Goal: Task Accomplishment & Management: Complete application form

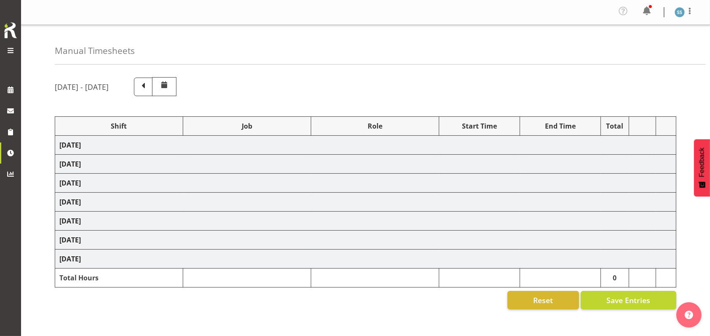
select select "26078"
select select "10549"
select select "47"
select select "26078"
select select "10549"
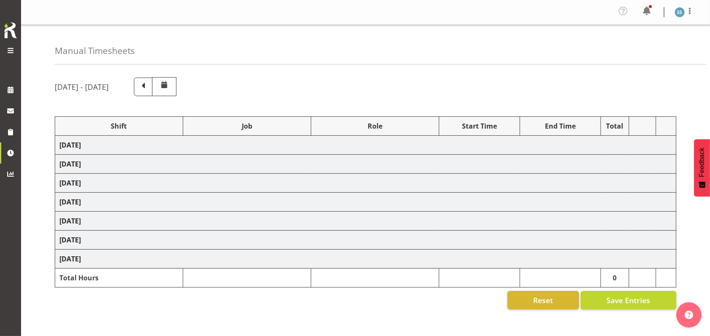
select select "47"
select select "26078"
select select "9636"
select select "47"
select select "26078"
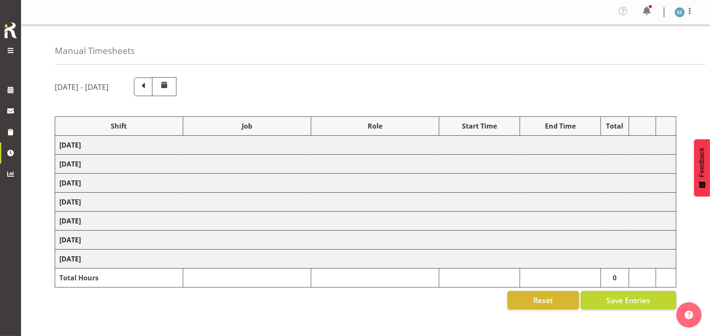
select select "10536"
select select "47"
select select "41604"
select select "10527"
select select "47"
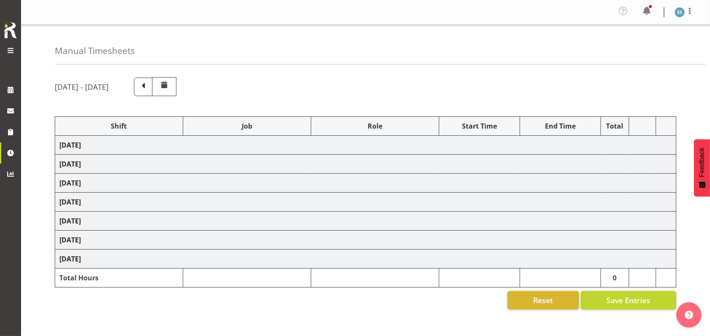
select select "56692"
select select "10499"
select select "47"
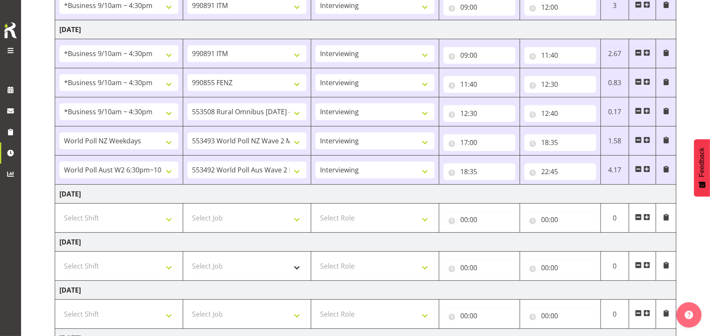
scroll to position [224, 0]
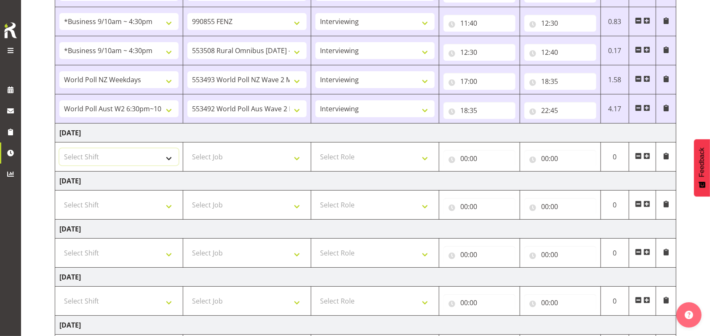
click at [169, 155] on select "Select Shift !!Weekend Residential (Roster IT Shift Label) *Business 9/10am ~ 4…" at bounding box center [118, 156] width 119 height 17
select select "26078"
click at [59, 148] on select "Select Shift !!Weekend Residential (Roster IT Shift Label) *Business 9/10am ~ 4…" at bounding box center [118, 156] width 119 height 17
click at [300, 158] on select "Select Job 550060 IF Admin 553492 World Poll Aus Wave 2 Main 2025 553493 World …" at bounding box center [246, 156] width 119 height 17
select select "10549"
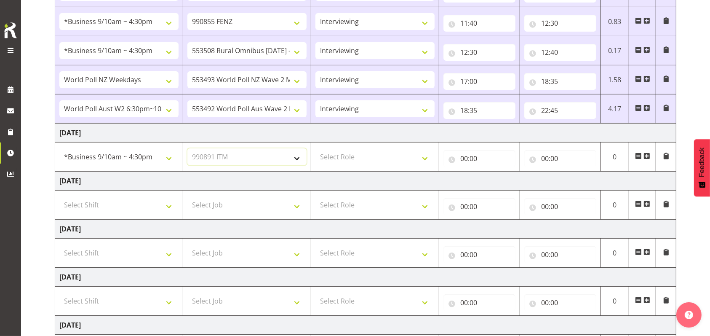
click at [187, 148] on select "Select Job 550060 IF Admin 553492 World Poll Aus Wave 2 Main 2025 553493 World …" at bounding box center [246, 156] width 119 height 17
click at [424, 157] on select "Select Role Briefing Interviewing" at bounding box center [374, 156] width 119 height 17
select select "47"
click at [315, 148] on select "Select Role Briefing Interviewing" at bounding box center [374, 156] width 119 height 17
click at [459, 157] on input "00:00" at bounding box center [479, 158] width 72 height 17
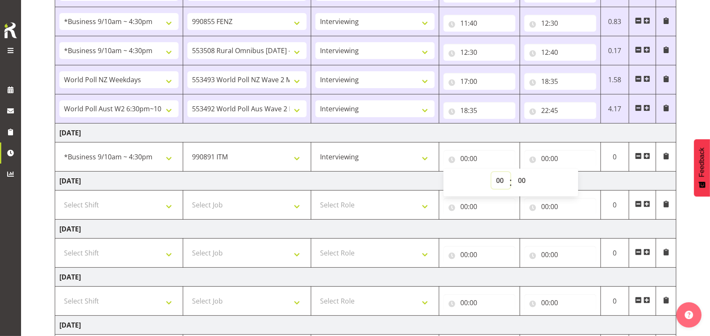
click at [496, 177] on select "00 01 02 03 04 05 06 07 08 09 10 11 12 13 14 15 16 17 18 19 20 21 22 23" at bounding box center [500, 180] width 19 height 17
select select "9"
click at [491, 172] on select "00 01 02 03 04 05 06 07 08 09 10 11 12 13 14 15 16 17 18 19 20 21 22 23" at bounding box center [500, 180] width 19 height 17
type input "09:00"
click at [544, 157] on input "00:00" at bounding box center [560, 158] width 72 height 17
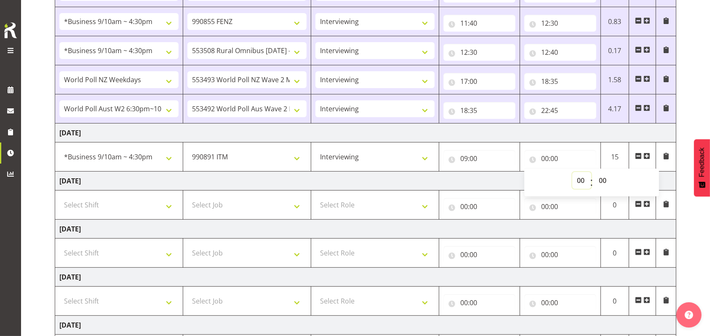
click at [579, 179] on select "00 01 02 03 04 05 06 07 08 09 10 11 12 13 14 15 16 17 18 19 20 21 22 23" at bounding box center [581, 180] width 19 height 17
select select "11"
click at [572, 172] on select "00 01 02 03 04 05 06 07 08 09 10 11 12 13 14 15 16 17 18 19 20 21 22 23" at bounding box center [581, 180] width 19 height 17
type input "11:00"
click at [601, 179] on select "00 01 02 03 04 05 06 07 08 09 10 11 12 13 14 15 16 17 18 19 20 21 22 23 24 25 2…" at bounding box center [603, 180] width 19 height 17
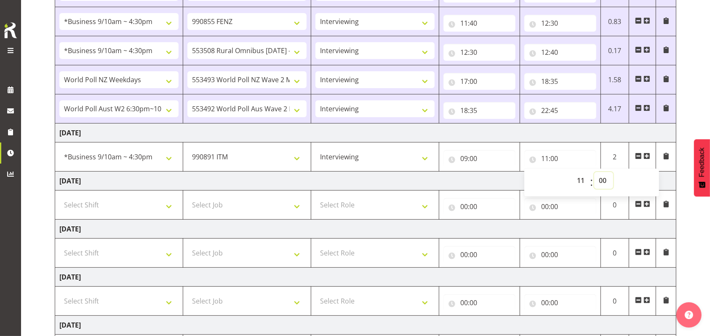
select select "30"
click at [594, 172] on select "00 01 02 03 04 05 06 07 08 09 10 11 12 13 14 15 16 17 18 19 20 21 22 23 24 25 2…" at bounding box center [603, 180] width 19 height 17
type input "11:30"
click at [649, 152] on span at bounding box center [646, 155] width 7 height 7
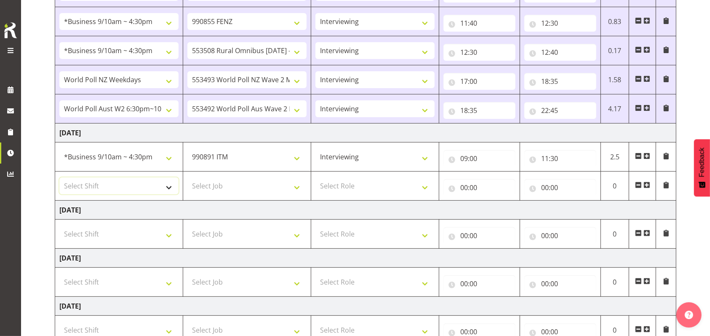
drag, startPoint x: 172, startPoint y: 184, endPoint x: 169, endPoint y: 180, distance: 4.5
click at [172, 184] on select "Select Shift !!Weekend Residential (Roster IT Shift Label) *Business 9/10am ~ 4…" at bounding box center [118, 185] width 119 height 17
select select "26078"
click at [59, 177] on select "Select Shift !!Weekend Residential (Roster IT Shift Label) *Business 9/10am ~ 4…" at bounding box center [118, 185] width 119 height 17
drag, startPoint x: 300, startPoint y: 189, endPoint x: 297, endPoint y: 184, distance: 5.9
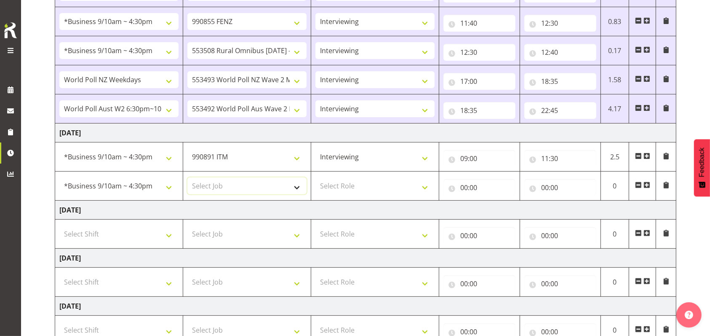
click at [300, 189] on select "Select Job 550060 IF Admin 553492 World Poll Aus Wave 2 Main 2025 553493 World …" at bounding box center [246, 185] width 119 height 17
select select "10536"
click at [187, 177] on select "Select Job 550060 IF Admin 553492 World Poll Aus Wave 2 Main 2025 553493 World …" at bounding box center [246, 185] width 119 height 17
click at [430, 187] on select "Select Role Briefing Interviewing" at bounding box center [374, 185] width 119 height 17
select select "47"
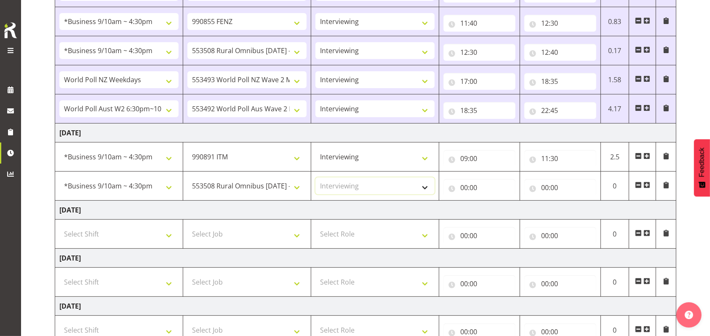
click at [315, 177] on select "Select Role Briefing Interviewing" at bounding box center [374, 185] width 119 height 17
click at [462, 183] on input "00:00" at bounding box center [479, 187] width 72 height 17
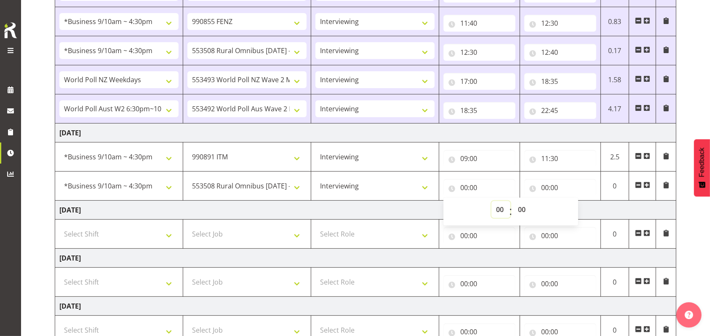
click at [501, 208] on select "00 01 02 03 04 05 06 07 08 09 10 11 12 13 14 15 16 17 18 19 20 21 22 23" at bounding box center [500, 209] width 19 height 17
select select "11"
click at [491, 201] on select "00 01 02 03 04 05 06 07 08 09 10 11 12 13 14 15 16 17 18 19 20 21 22 23" at bounding box center [500, 209] width 19 height 17
type input "11:00"
click at [526, 207] on select "00 01 02 03 04 05 06 07 08 09 10 11 12 13 14 15 16 17 18 19 20 21 22 23 24 25 2…" at bounding box center [522, 209] width 19 height 17
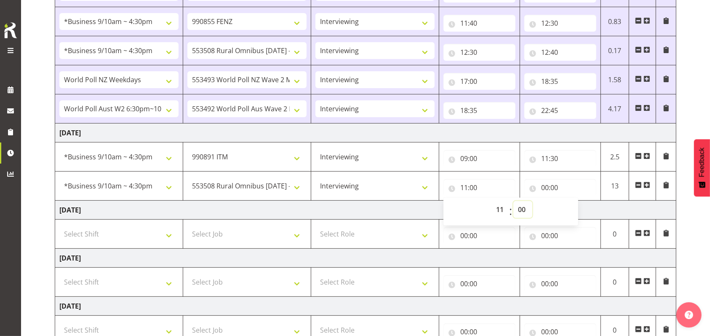
select select "30"
click at [513, 201] on select "00 01 02 03 04 05 06 07 08 09 10 11 12 13 14 15 16 17 18 19 20 21 22 23 24 25 2…" at bounding box center [522, 209] width 19 height 17
type input "11:30"
click at [546, 188] on input "00:00" at bounding box center [560, 187] width 72 height 17
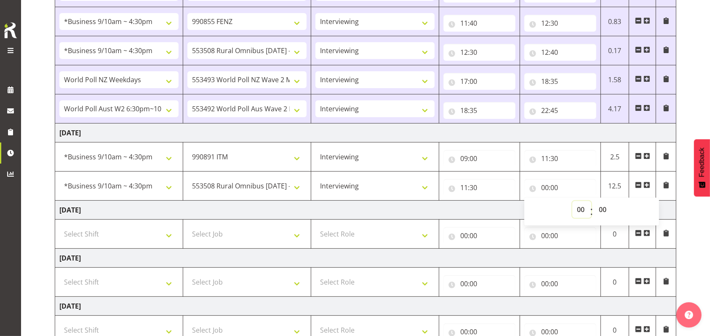
click at [580, 208] on select "00 01 02 03 04 05 06 07 08 09 10 11 12 13 14 15 16 17 18 19 20 21 22 23" at bounding box center [581, 209] width 19 height 17
select select "11"
click at [572, 201] on select "00 01 02 03 04 05 06 07 08 09 10 11 12 13 14 15 16 17 18 19 20 21 22 23" at bounding box center [581, 209] width 19 height 17
type input "11:00"
click at [606, 211] on select "00 01 02 03 04 05 06 07 08 09 10 11 12 13 14 15 16 17 18 19 20 21 22 23 24 25 2…" at bounding box center [603, 209] width 19 height 17
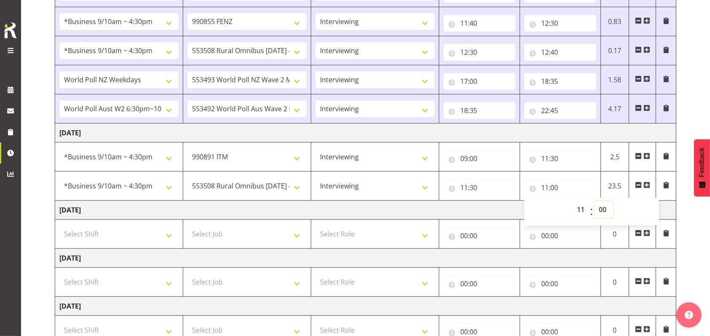
select select "35"
click at [594, 201] on select "00 01 02 03 04 05 06 07 08 09 10 11 12 13 14 15 16 17 18 19 20 21 22 23 24 25 2…" at bounding box center [603, 209] width 19 height 17
type input "11:35"
click at [647, 183] on span at bounding box center [646, 185] width 7 height 7
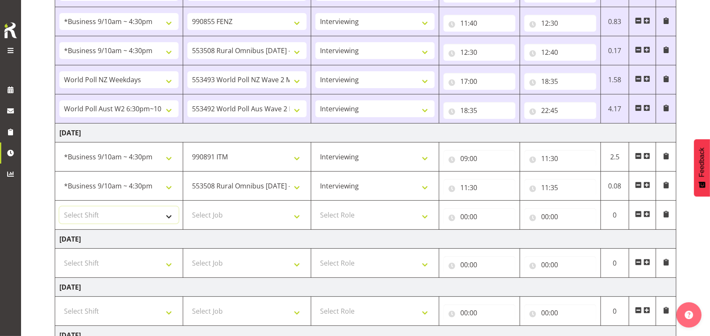
click at [173, 216] on select "Select Shift !!Weekend Residential (Roster IT Shift Label) *Business 9/10am ~ 4…" at bounding box center [118, 214] width 119 height 17
select select "26078"
click at [59, 206] on select "Select Shift !!Weekend Residential (Roster IT Shift Label) *Business 9/10am ~ 4…" at bounding box center [118, 214] width 119 height 17
click at [298, 214] on select "Select Job 550060 IF Admin 553492 World Poll Aus Wave 2 Main 2025 553493 World …" at bounding box center [246, 214] width 119 height 17
select select "10549"
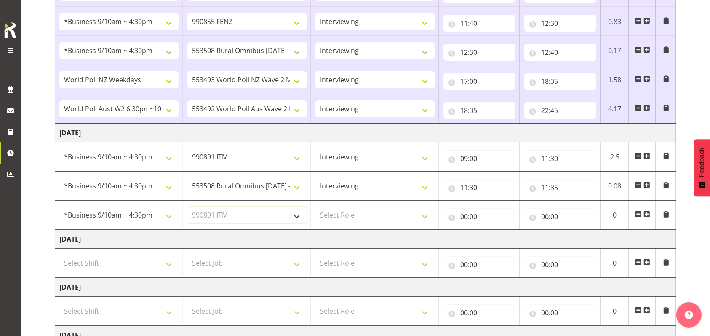
click at [187, 206] on select "Select Job 550060 IF Admin 553492 World Poll Aus Wave 2 Main 2025 553493 World …" at bounding box center [246, 214] width 119 height 17
click at [425, 216] on select "Select Role Briefing Interviewing" at bounding box center [374, 214] width 119 height 17
select select "47"
click at [315, 206] on select "Select Role Briefing Interviewing" at bounding box center [374, 214] width 119 height 17
click at [468, 216] on input "00:00" at bounding box center [479, 216] width 72 height 17
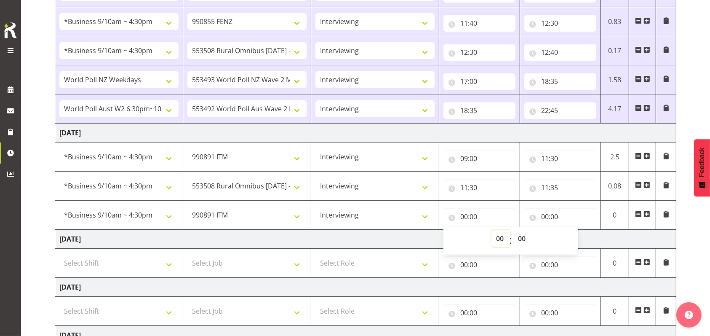
click at [498, 238] on select "00 01 02 03 04 05 06 07 08 09 10 11 12 13 14 15 16 17 18 19 20 21 22 23" at bounding box center [500, 238] width 19 height 17
select select "11"
click at [491, 230] on select "00 01 02 03 04 05 06 07 08 09 10 11 12 13 14 15 16 17 18 19 20 21 22 23" at bounding box center [500, 238] width 19 height 17
type input "11:00"
click at [522, 240] on select "00 01 02 03 04 05 06 07 08 09 10 11 12 13 14 15 16 17 18 19 20 21 22 23 24 25 2…" at bounding box center [522, 238] width 19 height 17
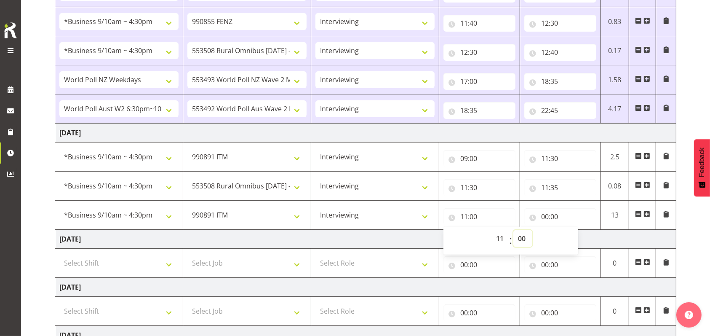
select select "35"
click at [513, 230] on select "00 01 02 03 04 05 06 07 08 09 10 11 12 13 14 15 16 17 18 19 20 21 22 23 24 25 2…" at bounding box center [522, 238] width 19 height 17
type input "11:35"
click at [546, 213] on input "00:00" at bounding box center [560, 216] width 72 height 17
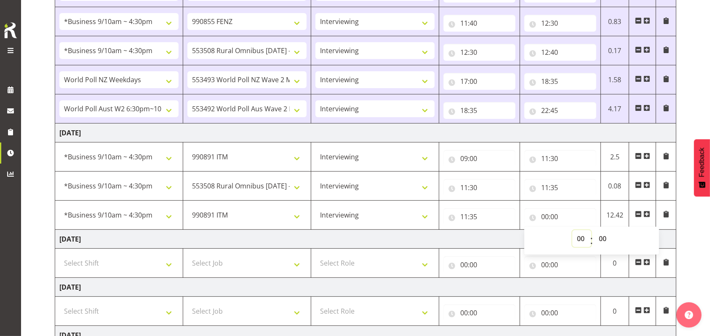
click at [579, 237] on select "00 01 02 03 04 05 06 07 08 09 10 11 12 13 14 15 16 17 18 19 20 21 22 23" at bounding box center [581, 238] width 19 height 17
select select "12"
click at [572, 230] on select "00 01 02 03 04 05 06 07 08 09 10 11 12 13 14 15 16 17 18 19 20 21 22 23" at bounding box center [581, 238] width 19 height 17
type input "12:00"
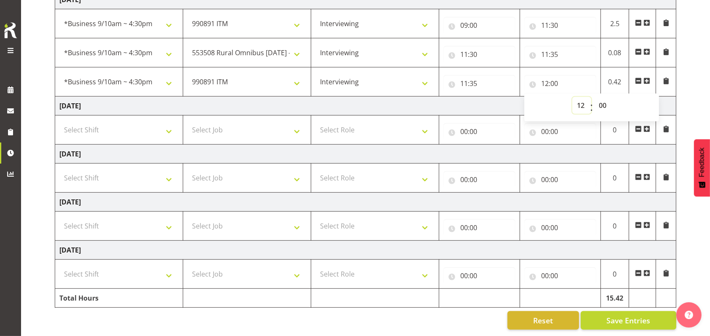
scroll to position [365, 0]
click at [622, 315] on span "Save Entries" at bounding box center [628, 320] width 44 height 11
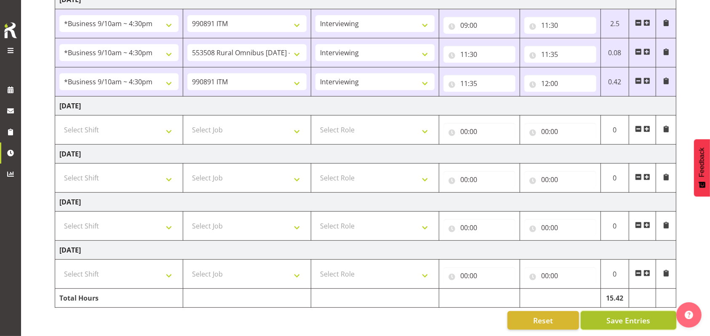
click at [625, 315] on span "Save Entries" at bounding box center [628, 320] width 44 height 11
